Goal: Task Accomplishment & Management: Manage account settings

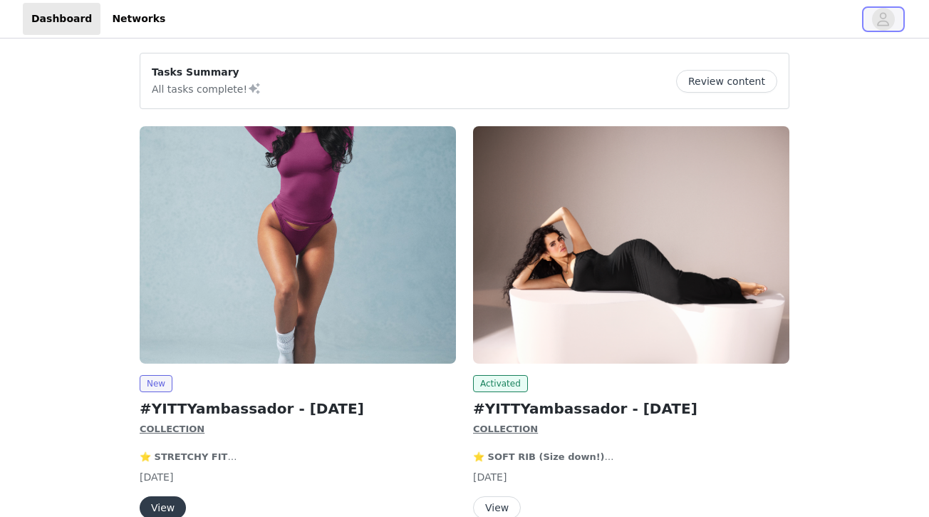
click at [886, 23] on icon "avatar" at bounding box center [883, 19] width 14 height 23
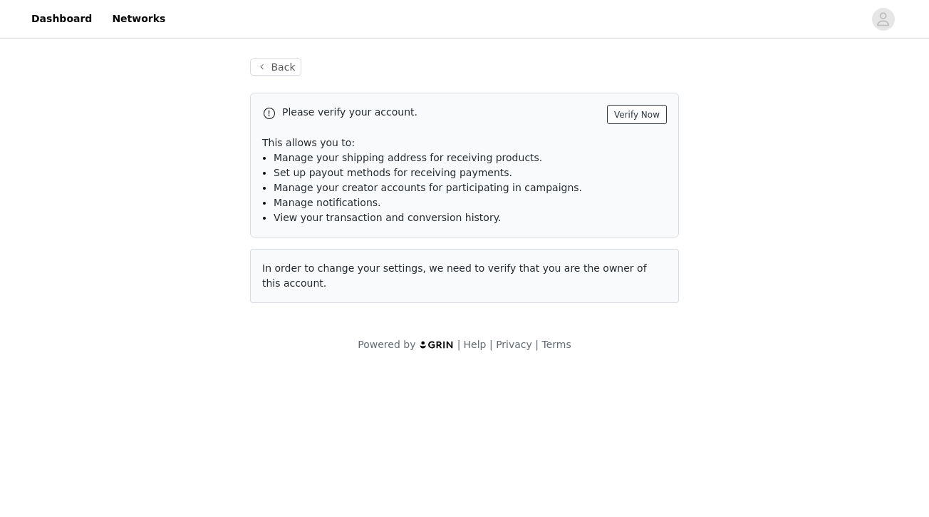
click at [626, 117] on button "Verify Now" at bounding box center [637, 114] width 60 height 19
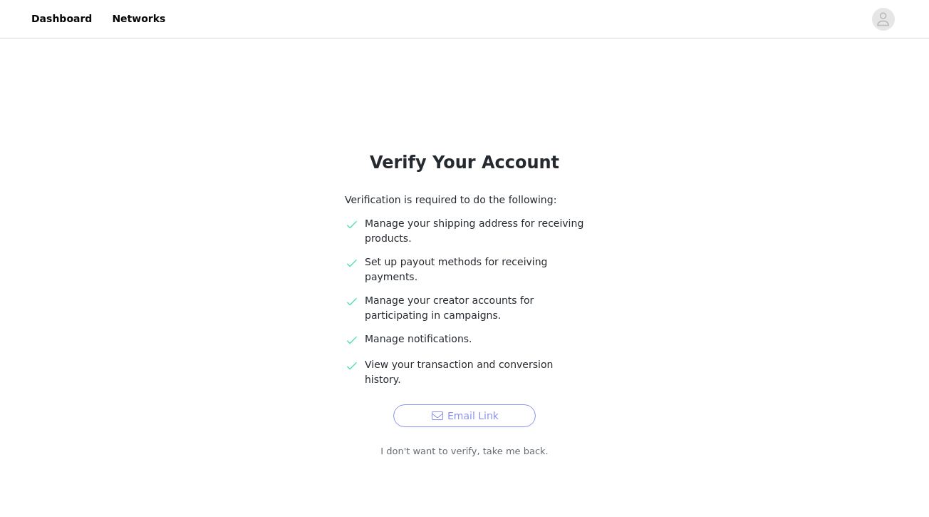
click at [439, 404] on button "Email Link" at bounding box center [464, 415] width 143 height 23
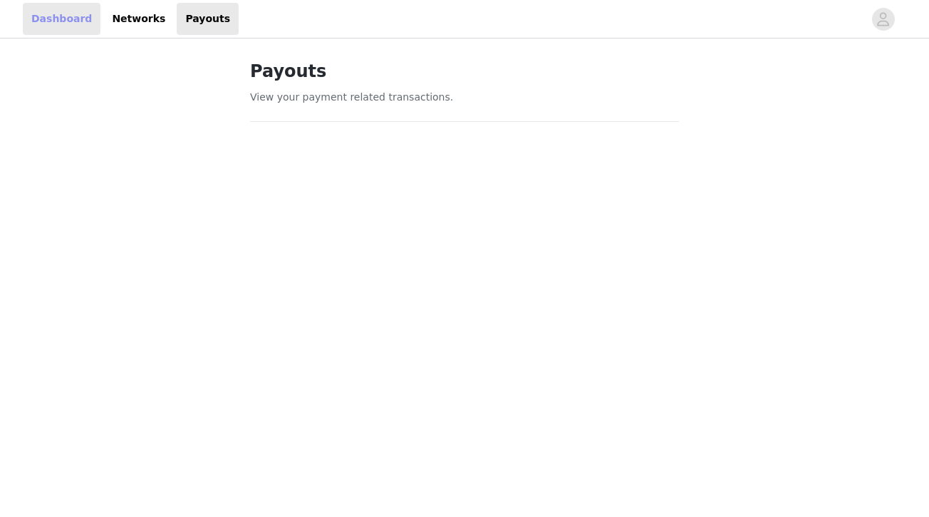
click at [83, 19] on link "Dashboard" at bounding box center [62, 19] width 78 height 32
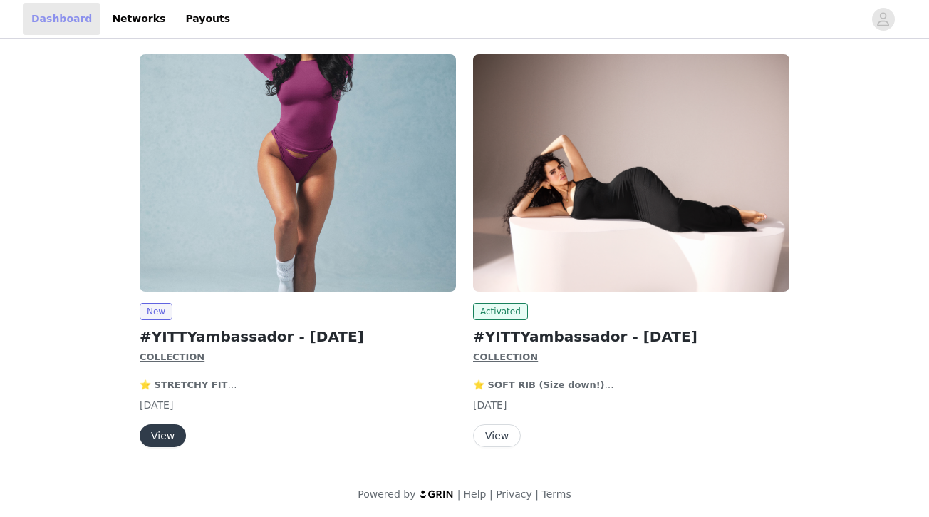
scroll to position [73, 0]
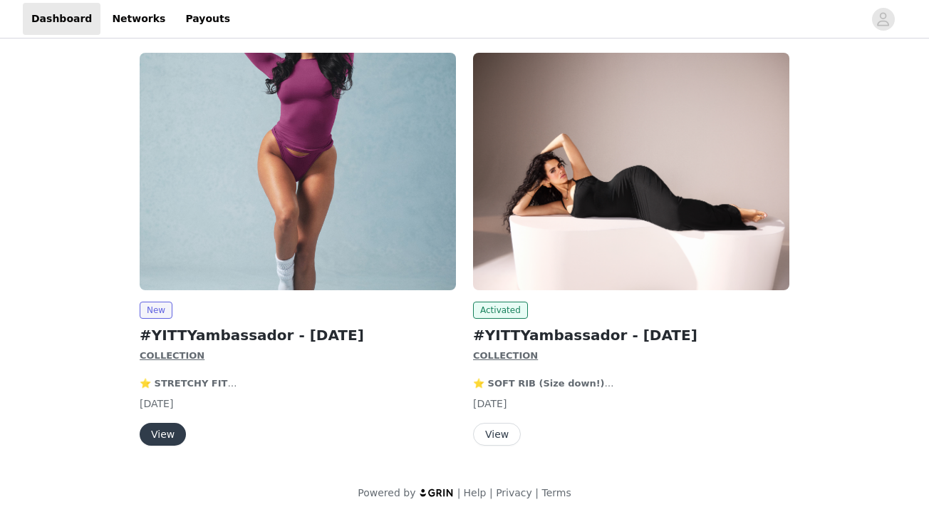
click at [503, 438] on button "View" at bounding box center [497, 434] width 48 height 23
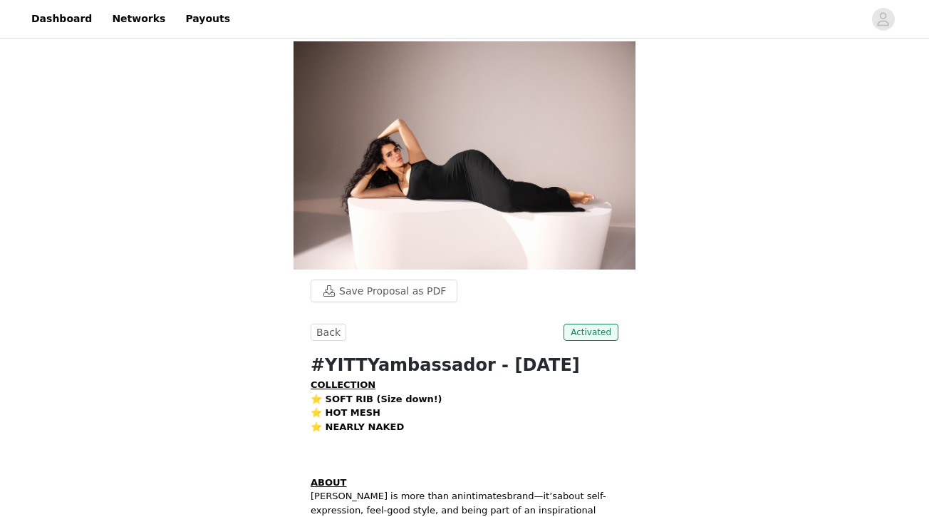
scroll to position [21, 0]
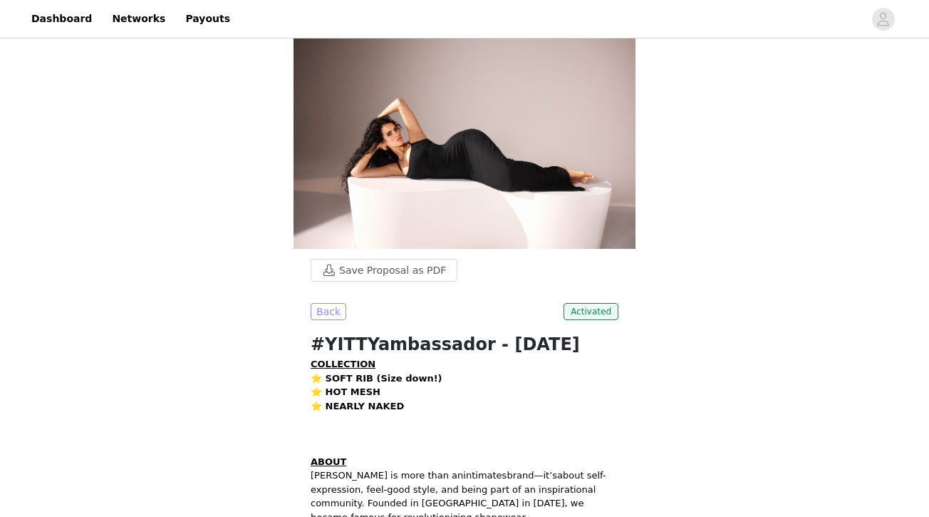
click at [327, 313] on button "Back" at bounding box center [329, 311] width 36 height 17
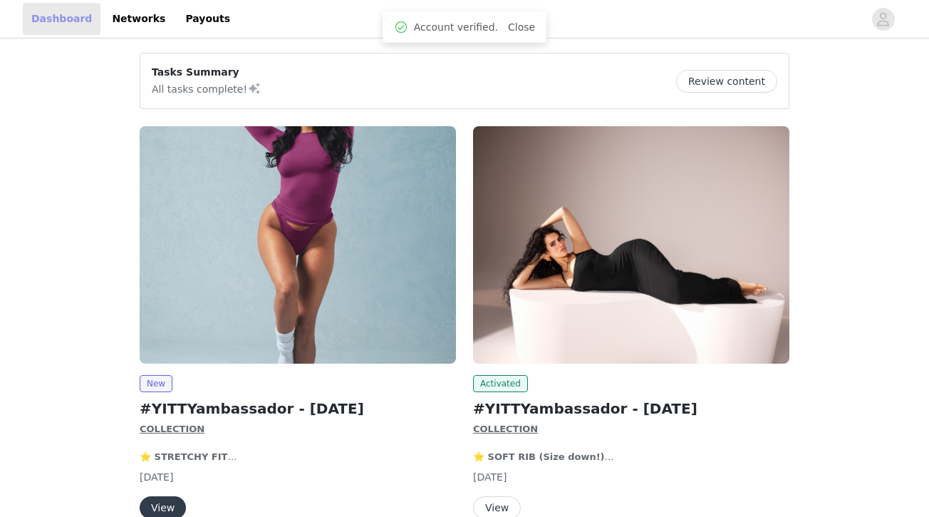
click at [74, 24] on link "Dashboard" at bounding box center [62, 19] width 78 height 32
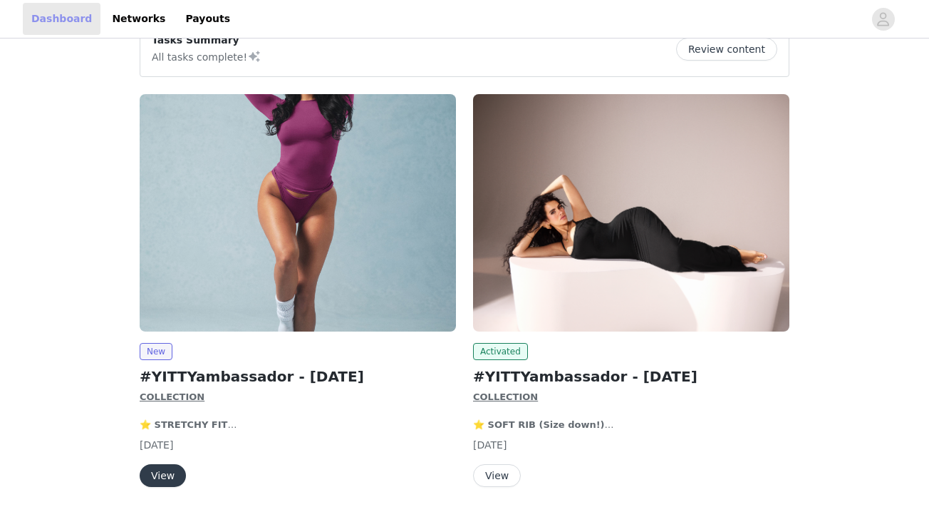
scroll to position [60, 0]
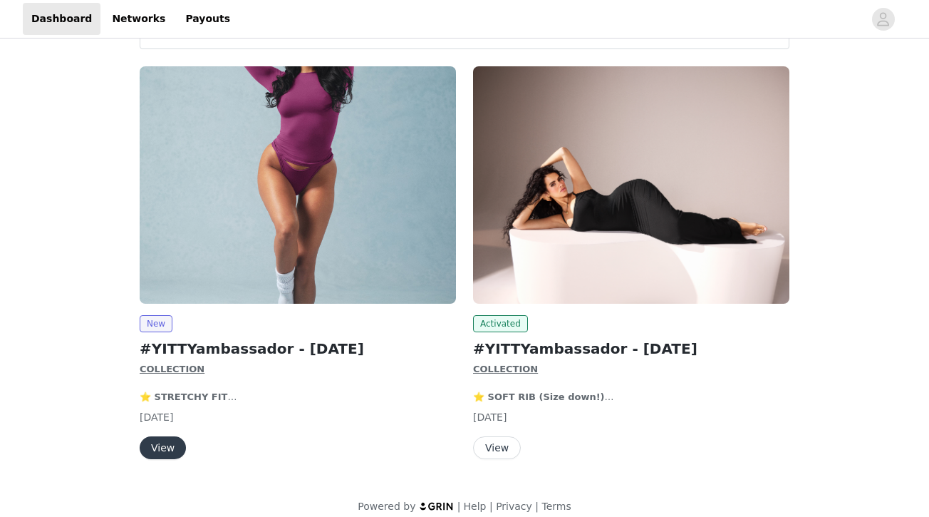
click at [566, 223] on img at bounding box center [631, 184] width 316 height 237
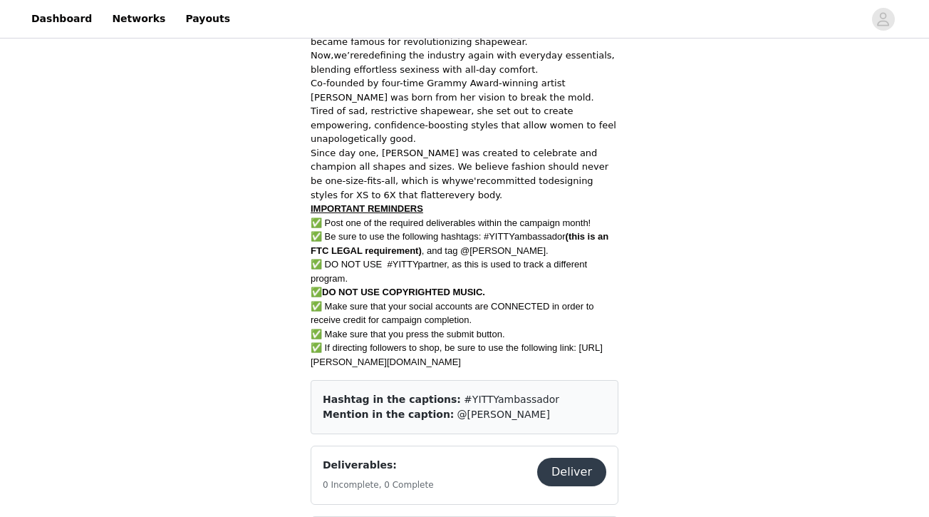
scroll to position [566, 0]
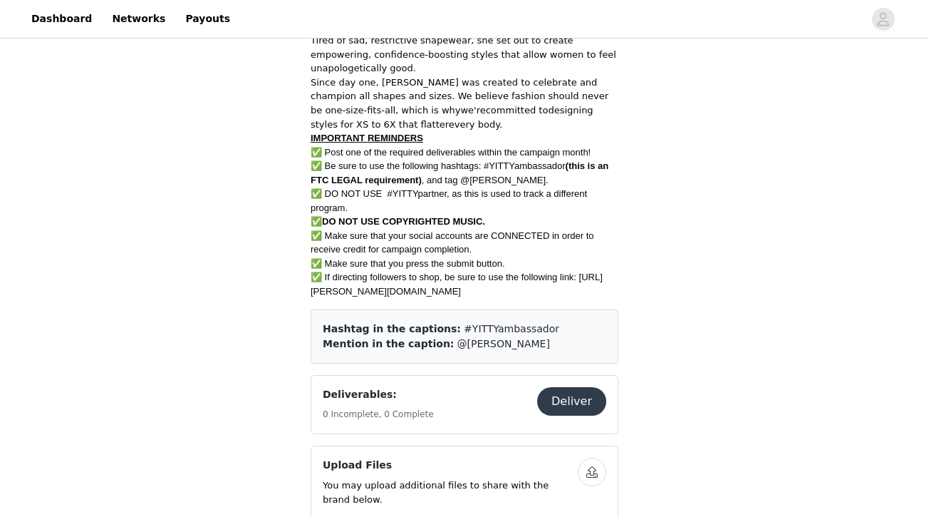
click at [566, 408] on button "Deliver" at bounding box center [571, 401] width 69 height 29
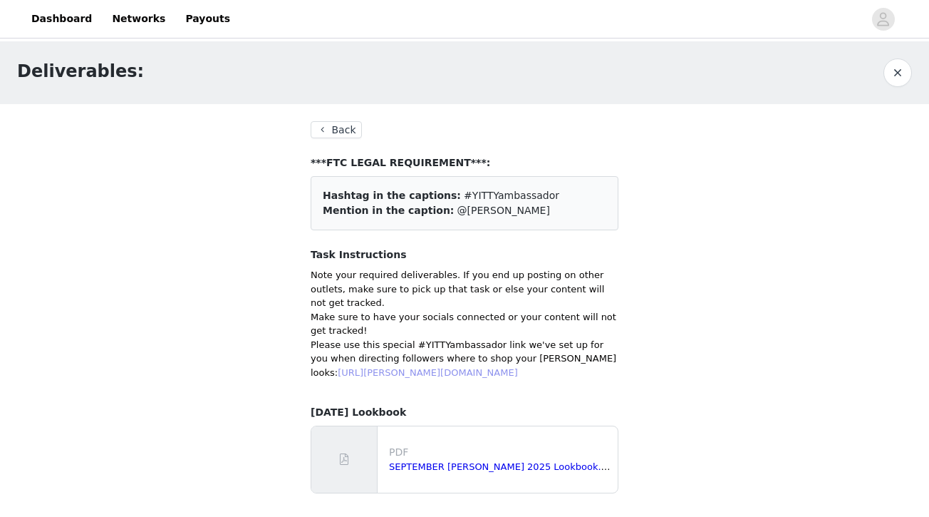
click at [394, 367] on link "[URL][PERSON_NAME][DOMAIN_NAME]" at bounding box center [428, 372] width 180 height 11
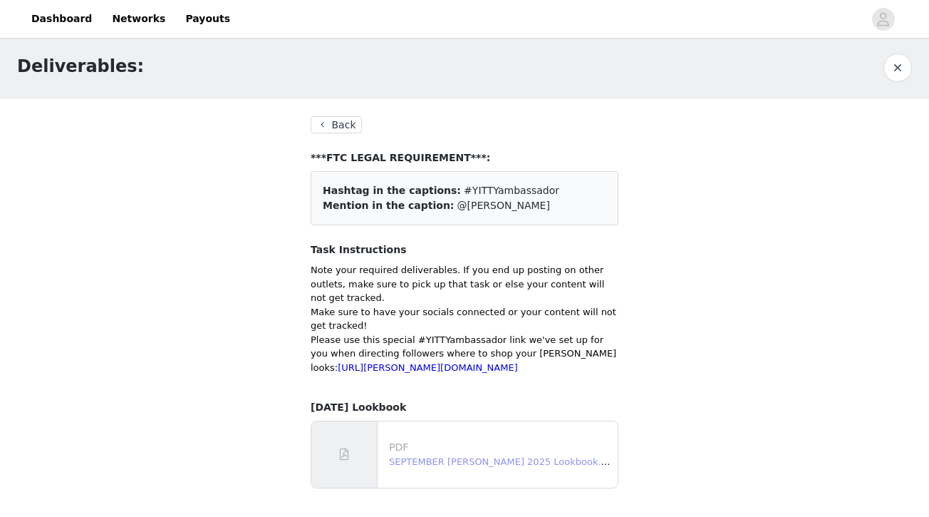
click at [457, 459] on link "SEPTEMBER YITTY 2025 Lookbook.pdf" at bounding box center [502, 461] width 227 height 11
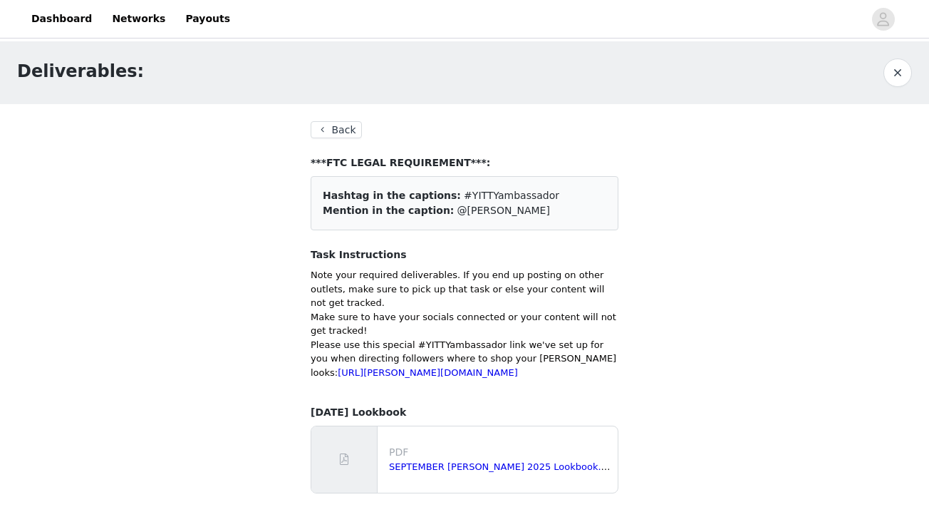
click at [338, 140] on div "Back ***FTC LEGAL REQUIREMENT***: Hashtag in the captions: #YITTYambassador Men…" at bounding box center [465, 307] width 308 height 372
click at [338, 137] on button "Back" at bounding box center [336, 129] width 51 height 17
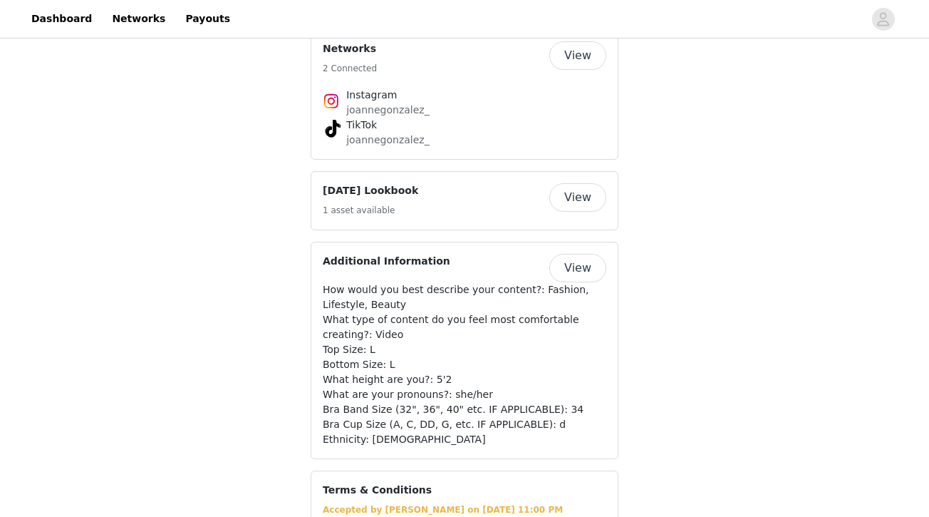
scroll to position [1246, 0]
click at [569, 211] on button "View" at bounding box center [577, 196] width 57 height 29
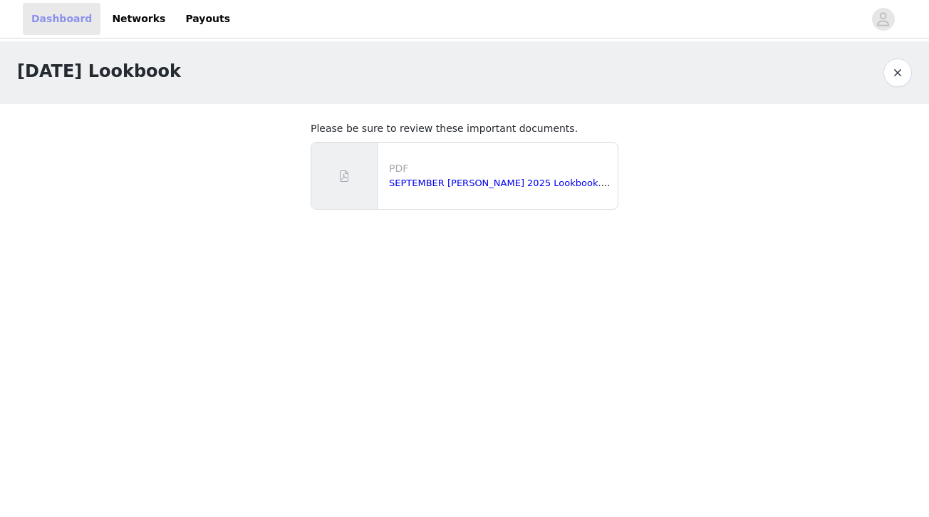
click at [71, 21] on link "Dashboard" at bounding box center [62, 19] width 78 height 32
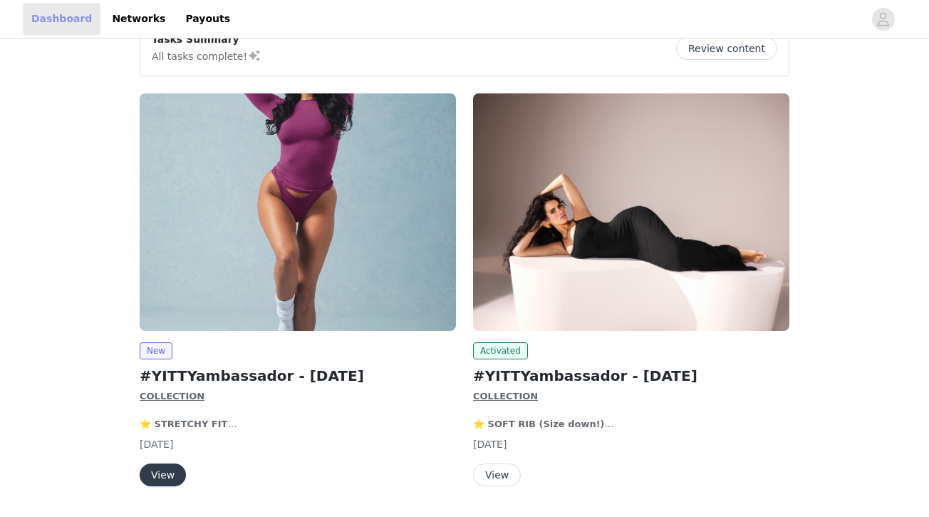
scroll to position [51, 0]
